Goal: Task Accomplishment & Management: Manage account settings

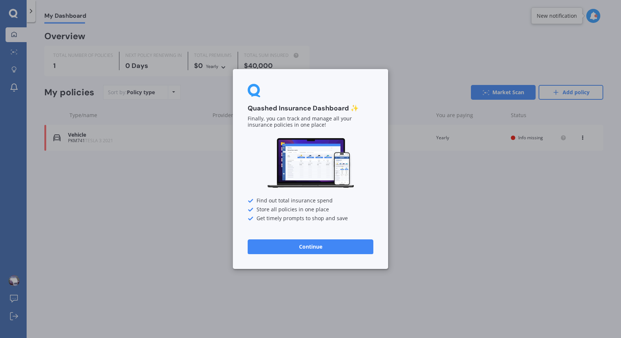
click at [315, 243] on button "Continue" at bounding box center [311, 247] width 126 height 15
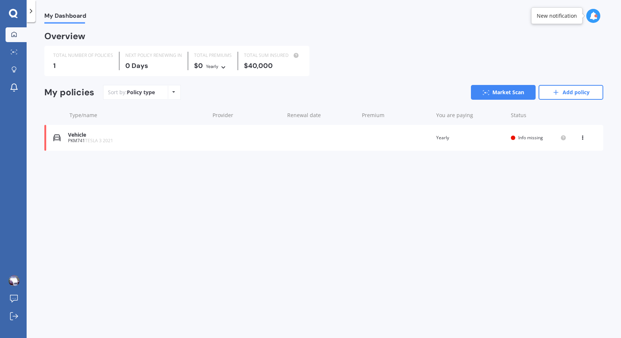
drag, startPoint x: 404, startPoint y: 69, endPoint x: 406, endPoint y: 64, distance: 5.1
click at [406, 64] on div "TOTAL NUMBER OF POLICIES 1 NEXT POLICY RENEWING [DATE] TOTAL PREMIUMS $0 Yearly…" at bounding box center [323, 61] width 559 height 30
click at [90, 137] on div "Vehicle" at bounding box center [137, 135] width 138 height 6
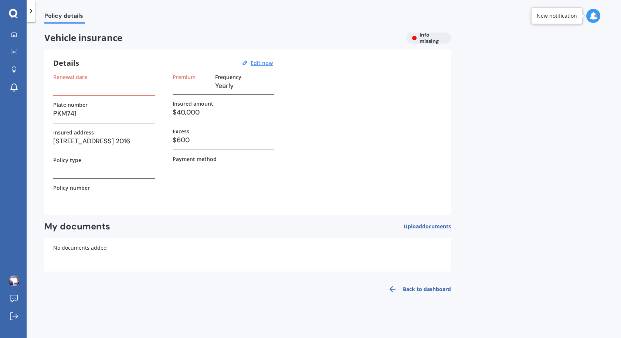
click at [197, 114] on h3 "$40,000" at bounding box center [224, 112] width 102 height 11
click at [426, 41] on div "Vehicle insurance Info missing" at bounding box center [247, 38] width 407 height 11
click at [111, 233] on div "My documents Upload documents Uploading You currently have no documents stored …" at bounding box center [247, 246] width 407 height 51
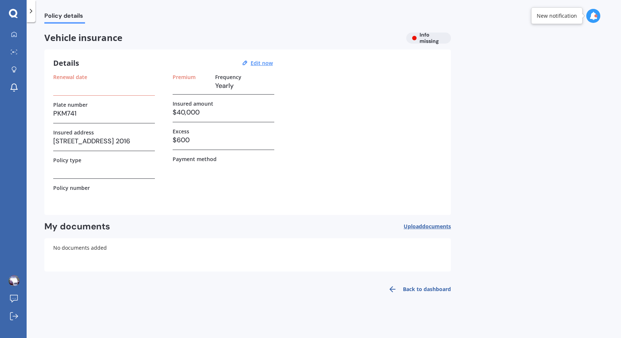
click at [231, 109] on h3 "$40,000" at bounding box center [224, 112] width 102 height 11
click at [261, 62] on u "Edit now" at bounding box center [262, 63] width 22 height 7
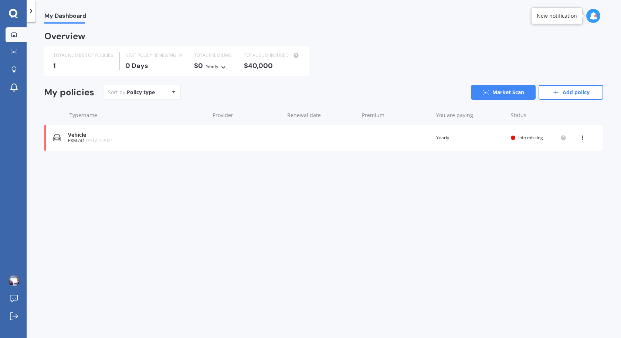
click at [194, 199] on div "My Dashboard Overview TOTAL NUMBER OF POLICIES 1 NEXT POLICY RENEWING IN 0 Days…" at bounding box center [324, 182] width 595 height 316
click at [563, 138] on icon at bounding box center [563, 137] width 1 height 1
click at [524, 136] on span "Info missing" at bounding box center [531, 138] width 25 height 6
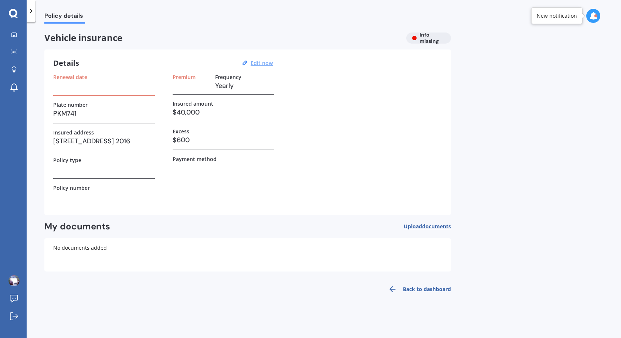
click at [262, 61] on u "Edit now" at bounding box center [262, 63] width 22 height 7
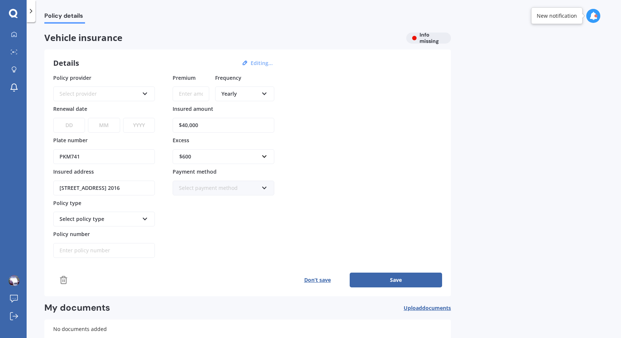
click at [233, 93] on div "Yearly" at bounding box center [240, 94] width 37 height 8
click at [195, 90] on input "Premium" at bounding box center [191, 94] width 37 height 15
click at [117, 95] on div "Select provider" at bounding box center [100, 94] width 80 height 8
click at [157, 56] on div "Details Editing... Policy provider AA AA AMI AMP ANZ ASB Aioi Nissay Dowa Ando …" at bounding box center [247, 173] width 407 height 247
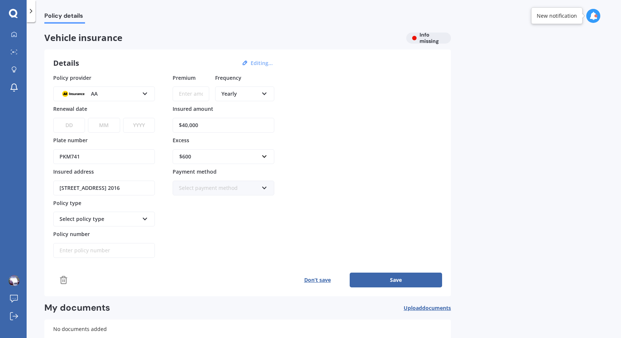
click at [374, 281] on button "Save" at bounding box center [396, 280] width 92 height 15
click at [387, 279] on button "Save" at bounding box center [396, 280] width 92 height 15
click at [192, 95] on input "Premium" at bounding box center [191, 94] width 37 height 15
type input "$500.00"
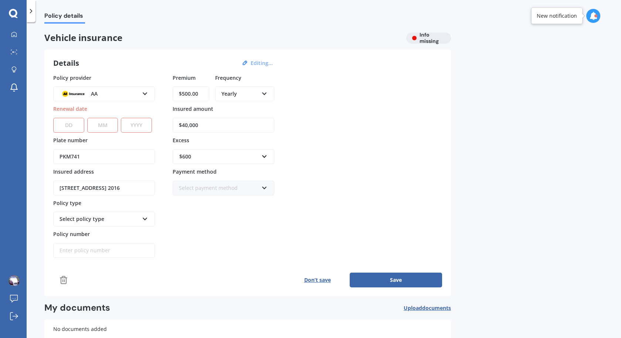
click at [372, 276] on button "Save" at bounding box center [396, 280] width 92 height 15
click at [15, 74] on link "Explore insurance" at bounding box center [16, 70] width 21 height 15
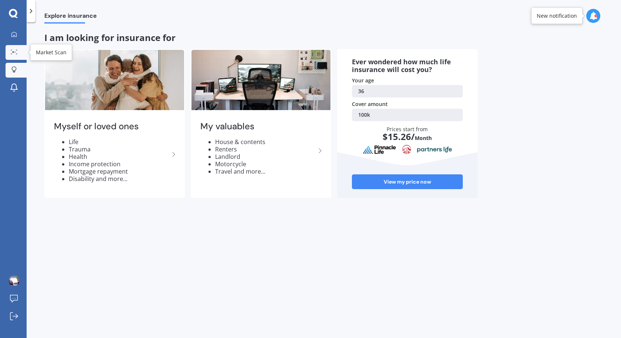
click at [19, 50] on div at bounding box center [14, 53] width 11 height 6
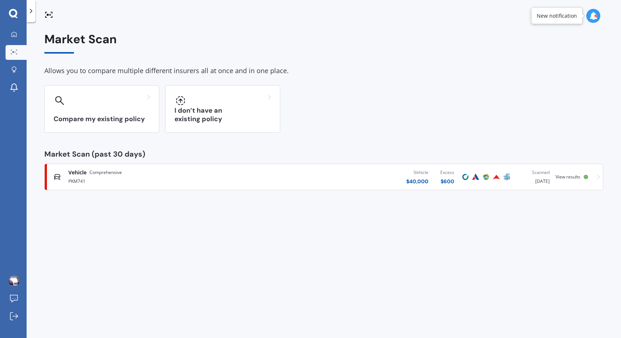
click at [262, 176] on div "Vehicle $ 40,000 Excess $ 600" at bounding box center [358, 177] width 203 height 22
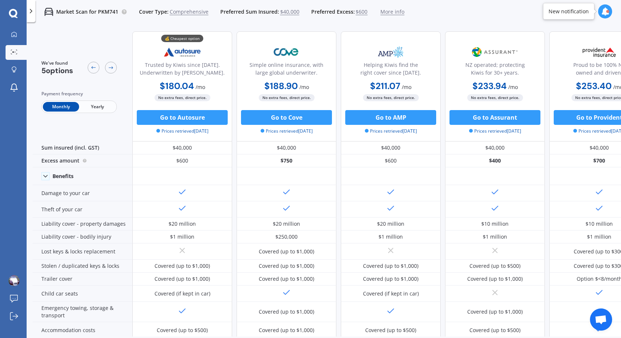
click at [95, 104] on span "Yearly" at bounding box center [97, 107] width 36 height 10
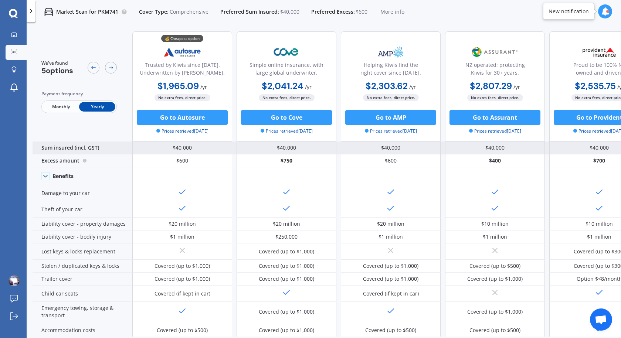
click at [71, 151] on div "Sum insured (incl. GST)" at bounding box center [83, 148] width 100 height 13
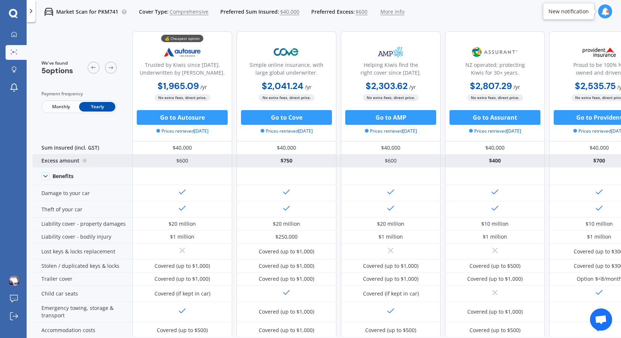
click at [70, 161] on div "Excess amount" at bounding box center [83, 161] width 100 height 13
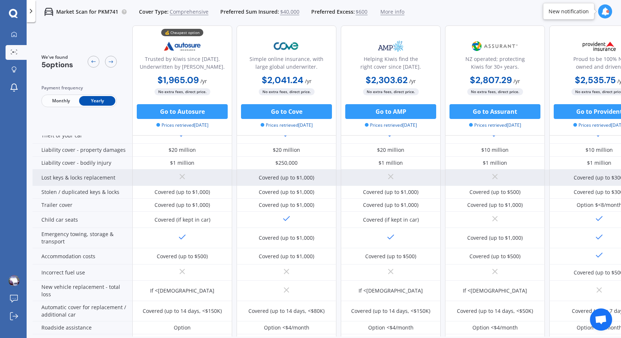
scroll to position [37, 0]
